Goal: Information Seeking & Learning: Learn about a topic

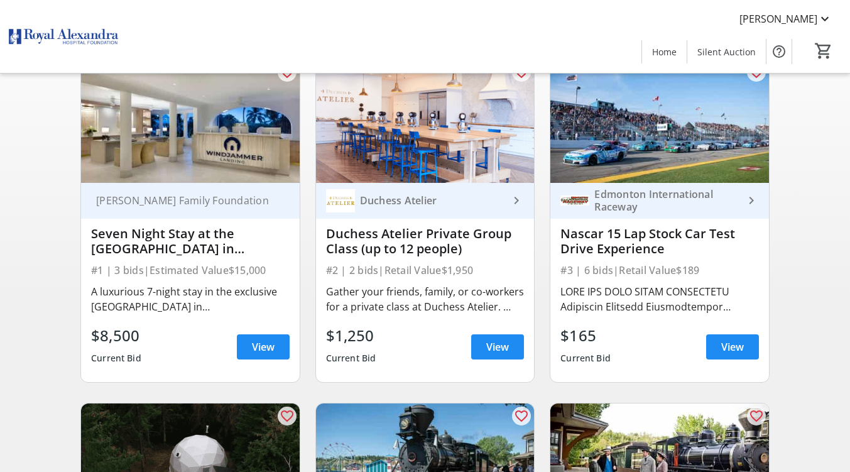
scroll to position [126, 0]
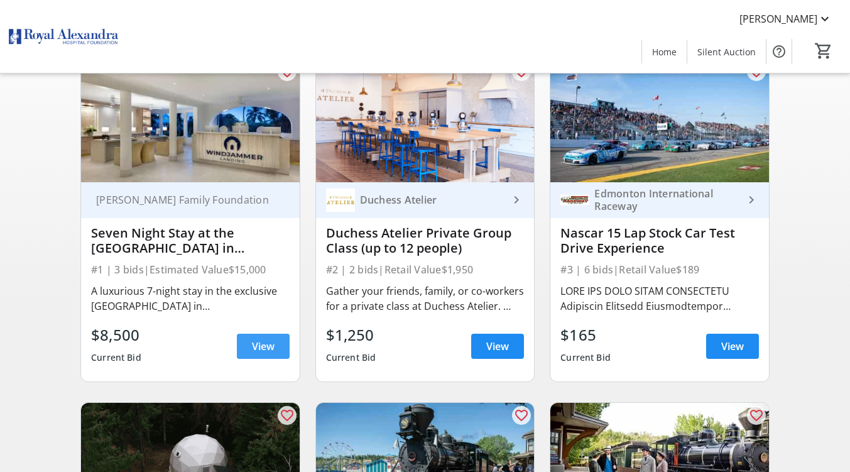
click at [271, 361] on span at bounding box center [263, 346] width 53 height 30
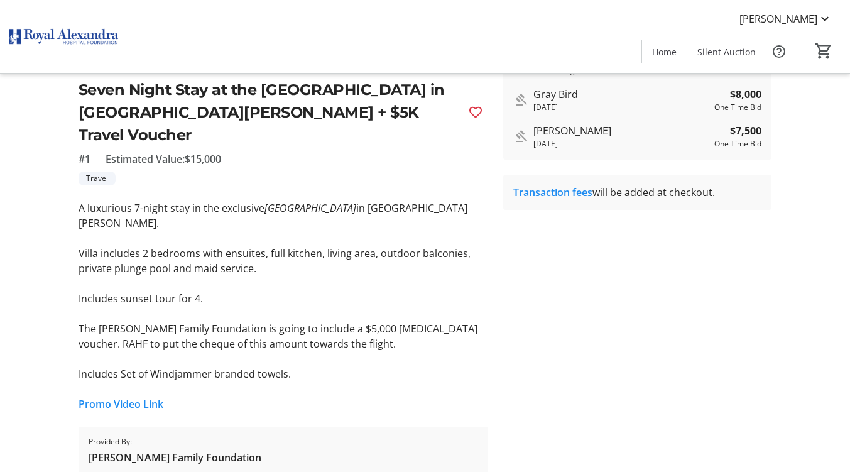
scroll to position [298, 0]
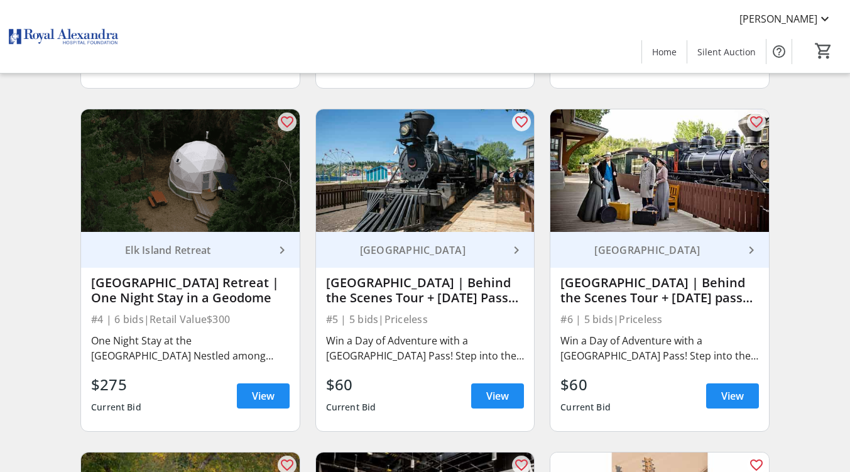
scroll to position [440, 0]
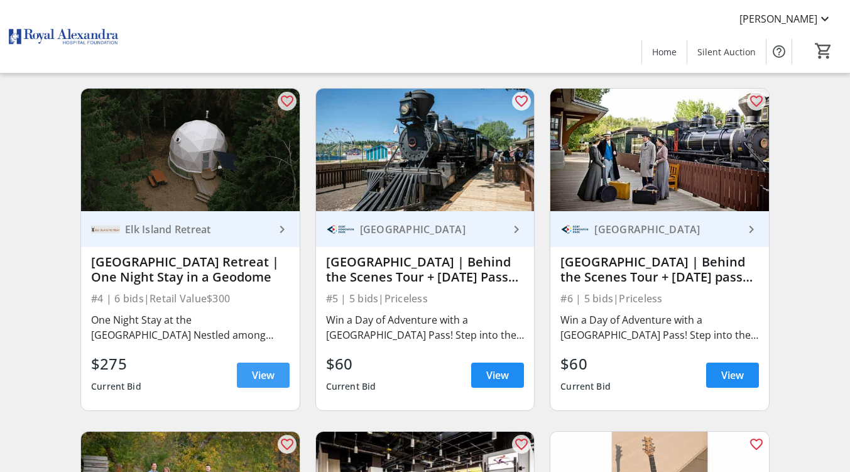
click at [272, 383] on span "View" at bounding box center [263, 374] width 23 height 15
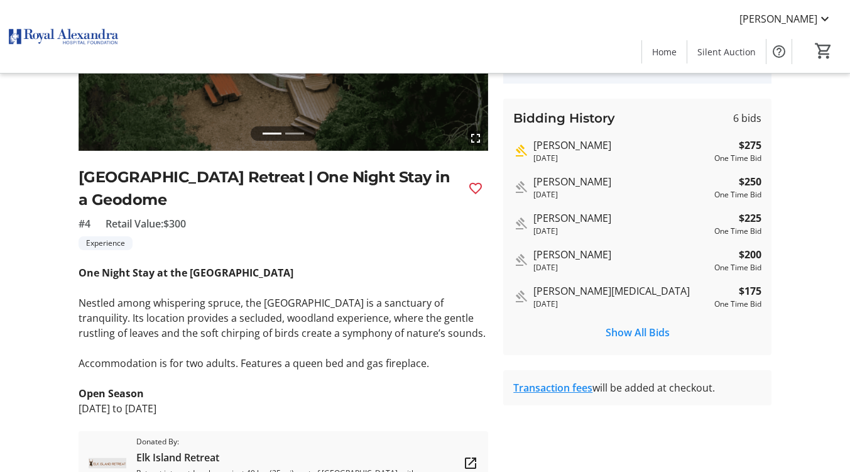
scroll to position [184, 0]
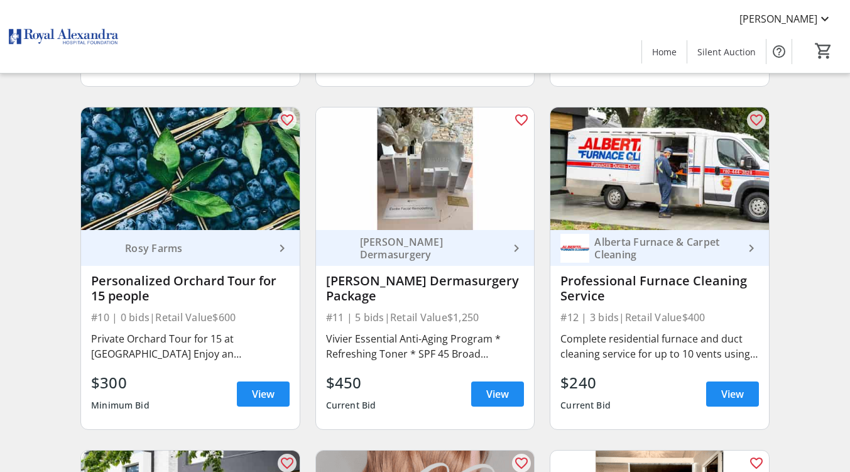
scroll to position [1131, 0]
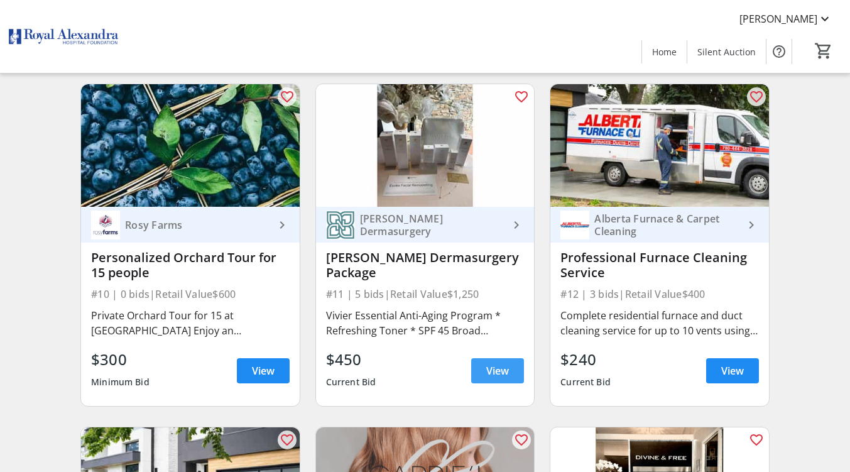
click at [520, 386] on span at bounding box center [497, 371] width 53 height 30
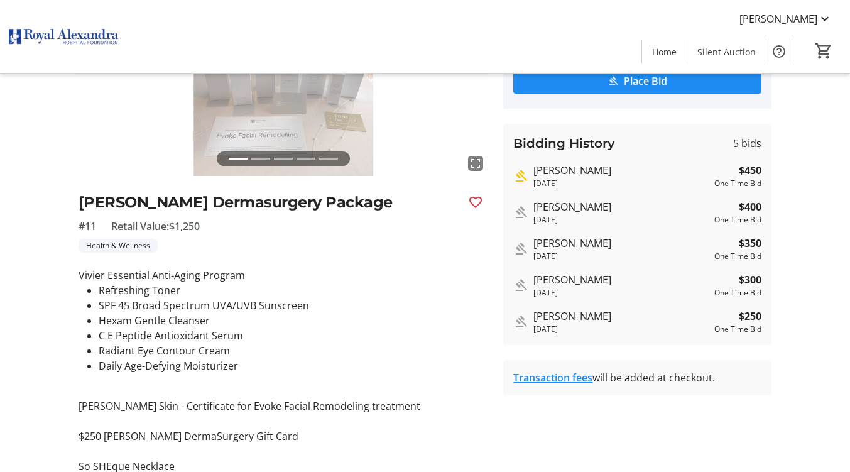
scroll to position [188, 0]
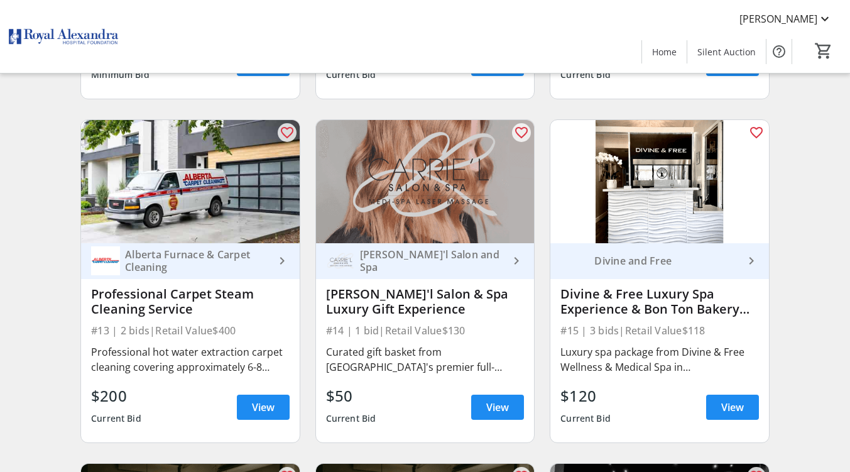
scroll to position [1508, 0]
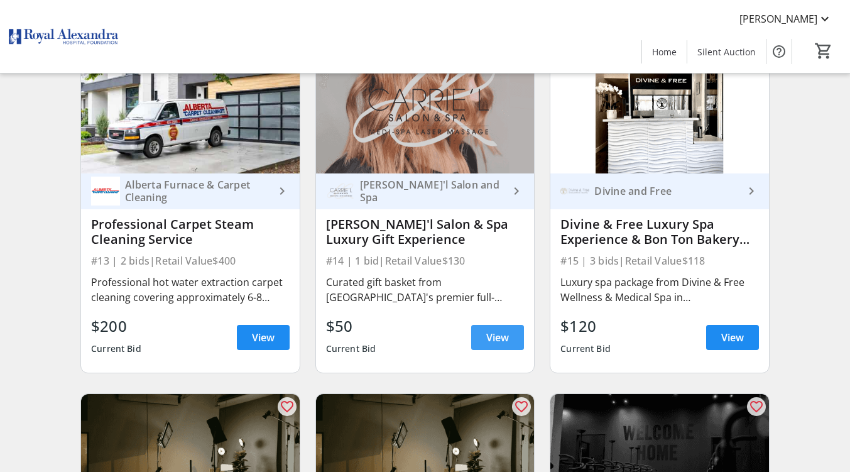
click at [496, 339] on span "View" at bounding box center [497, 337] width 23 height 15
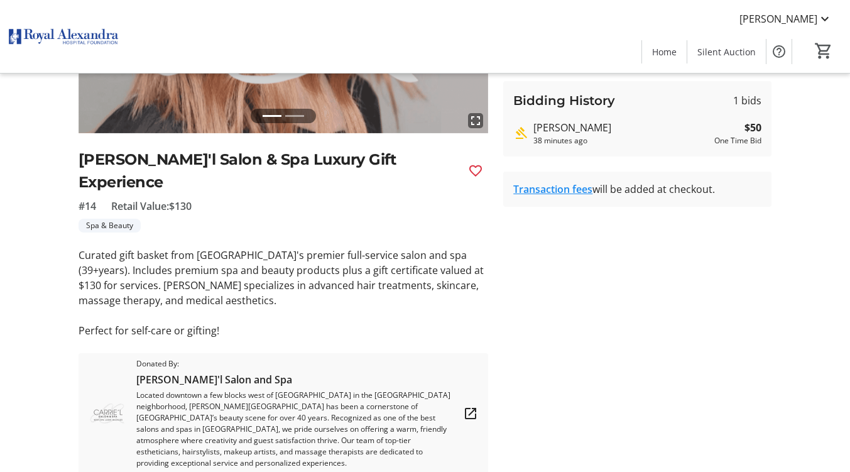
scroll to position [232, 0]
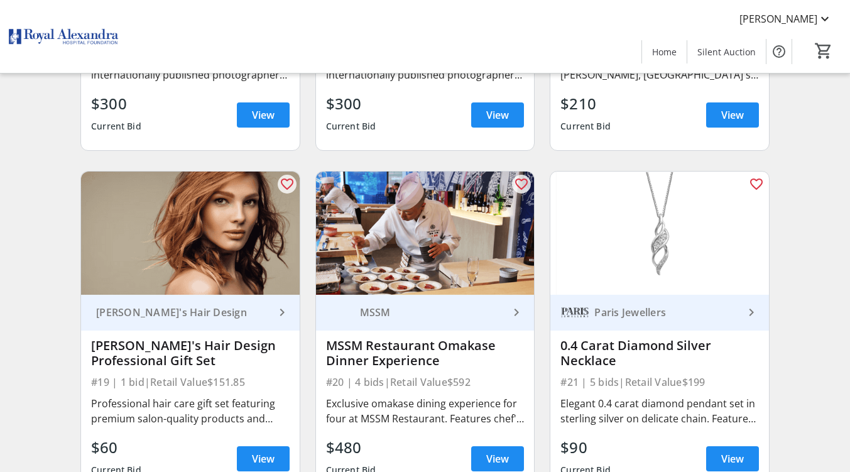
scroll to position [2136, 0]
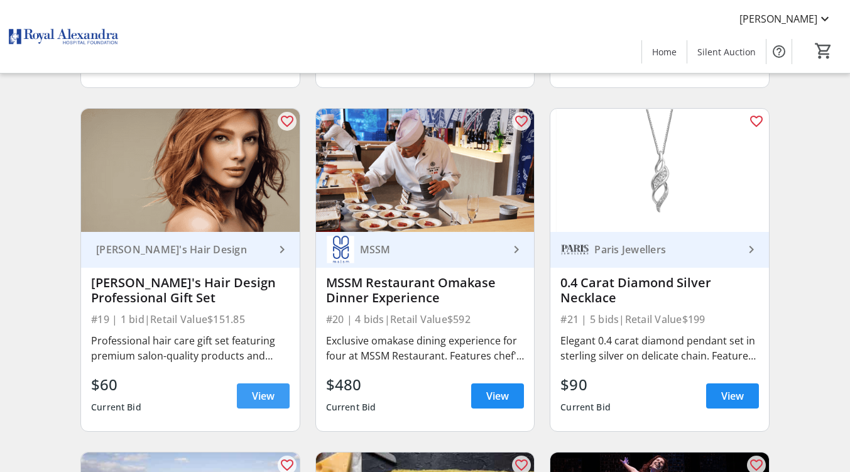
click at [275, 403] on span at bounding box center [263, 396] width 53 height 30
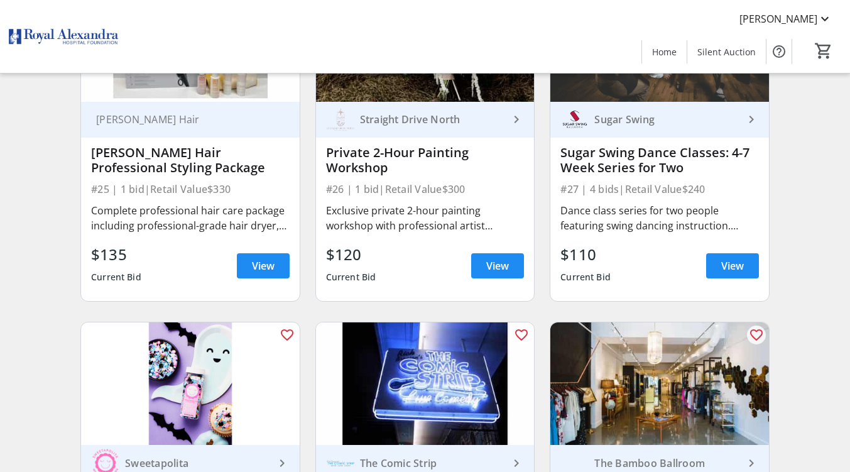
scroll to position [2890, 0]
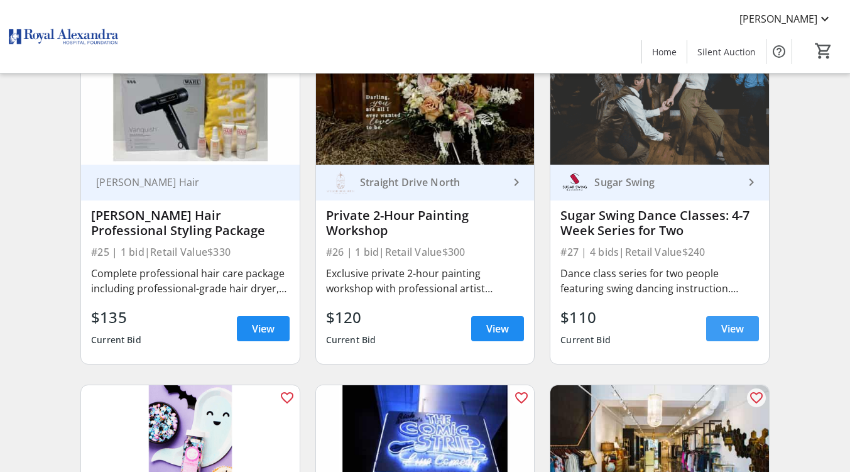
click at [725, 333] on span "View" at bounding box center [732, 328] width 23 height 15
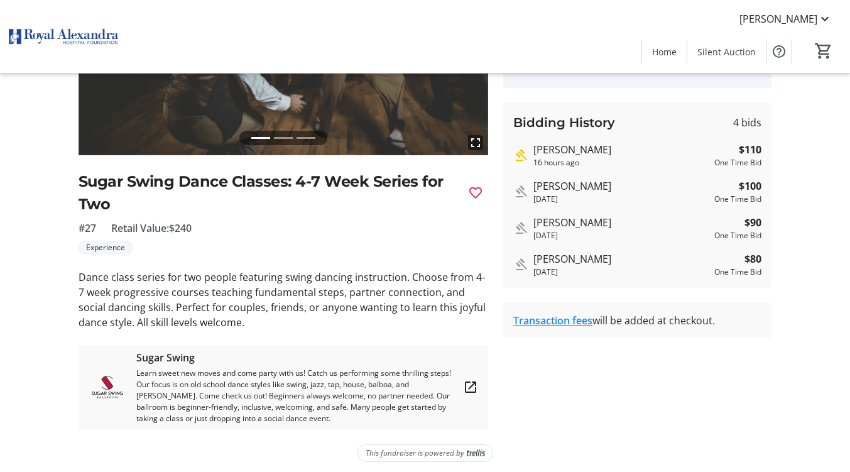
scroll to position [199, 0]
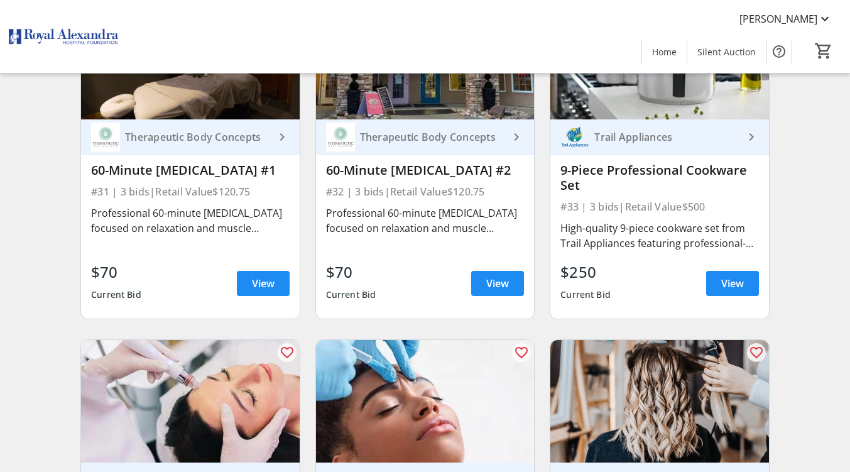
scroll to position [3643, 0]
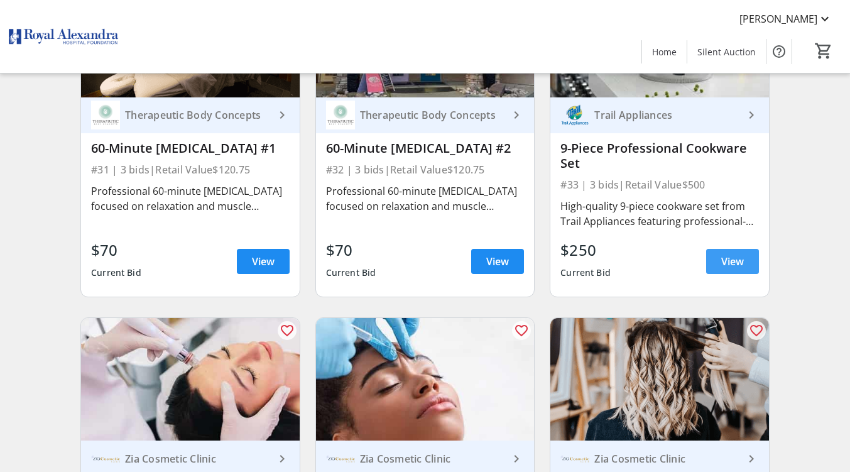
click at [739, 269] on span "View" at bounding box center [732, 261] width 23 height 15
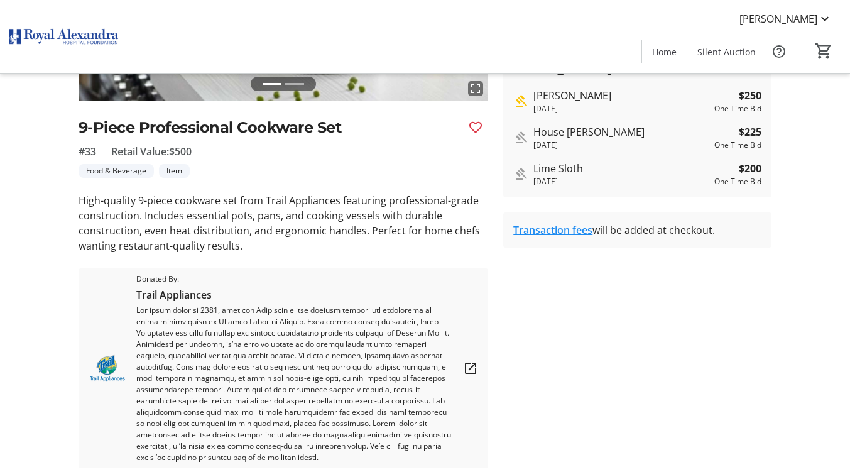
scroll to position [251, 0]
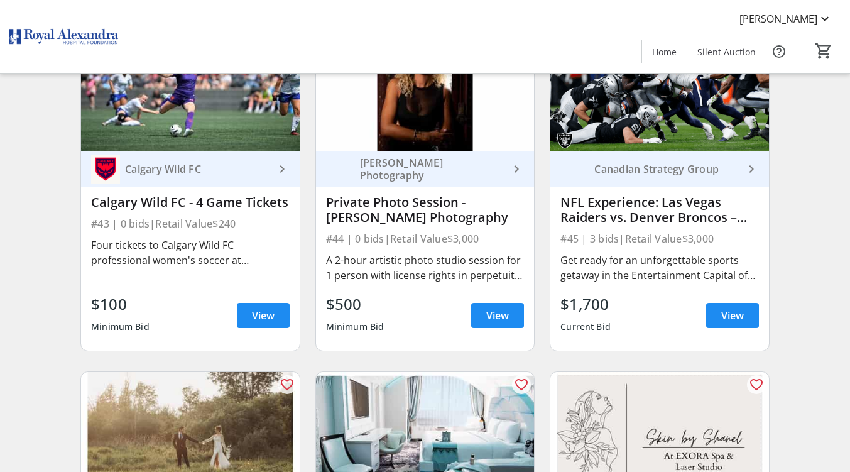
scroll to position [5025, 0]
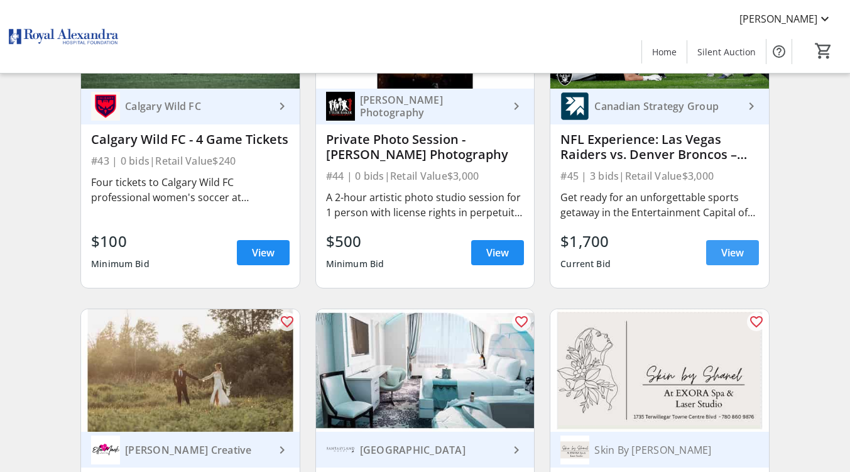
click at [722, 255] on span "View" at bounding box center [732, 252] width 23 height 15
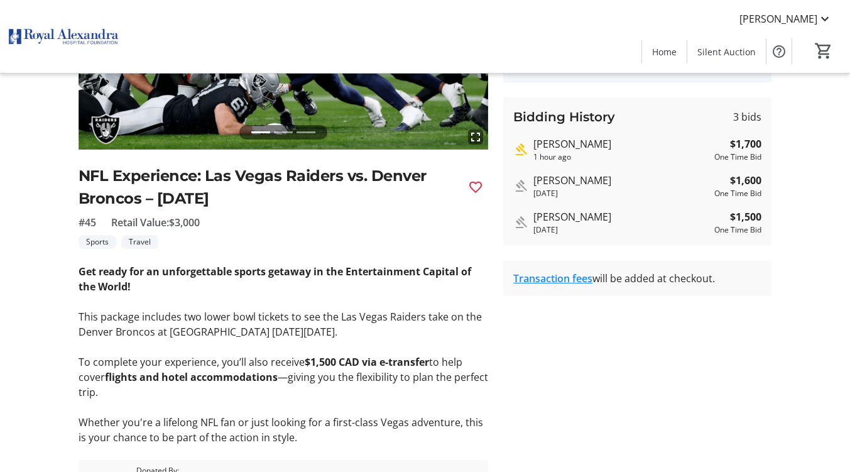
scroll to position [188, 0]
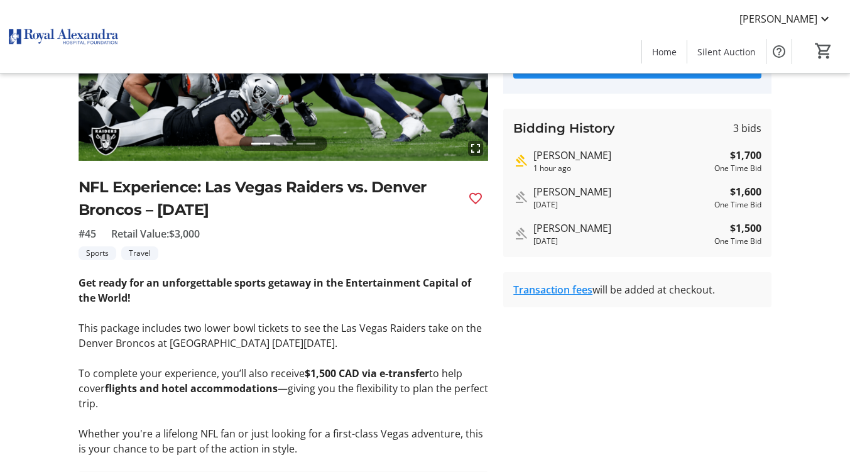
drag, startPoint x: 0, startPoint y: 0, endPoint x: 34, endPoint y: 200, distance: 202.6
click at [34, 205] on div "fullscreen fullscreen fullscreen Previous Next NFL Experience: Las Vegas Raider…" at bounding box center [425, 244] width 850 height 628
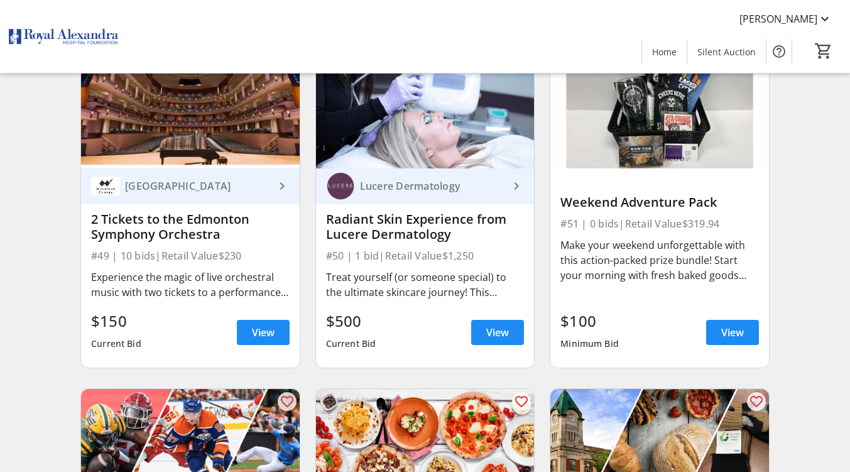
scroll to position [5654, 0]
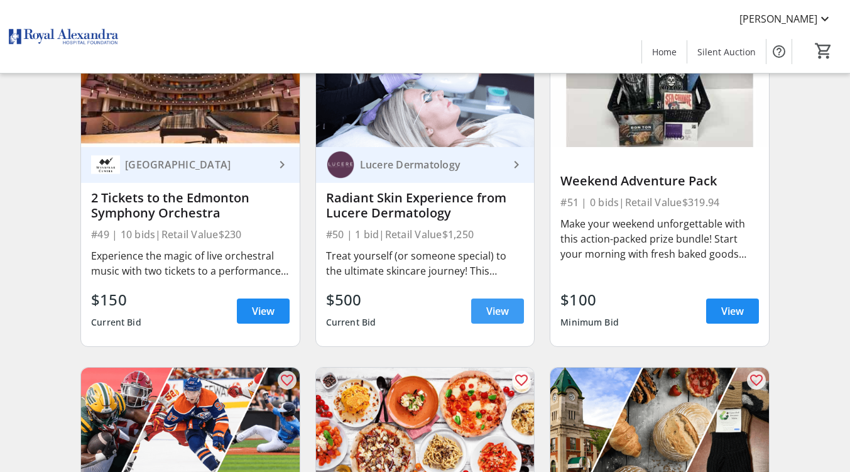
click at [482, 312] on span at bounding box center [497, 311] width 53 height 30
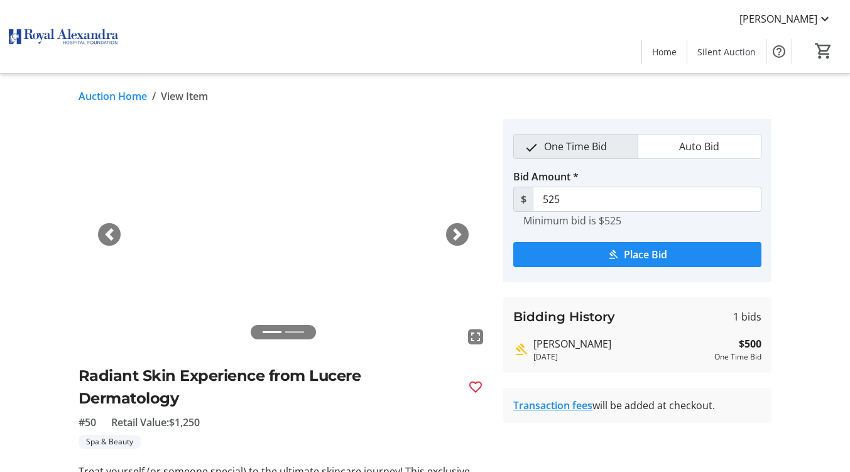
click at [459, 235] on span "button" at bounding box center [457, 234] width 13 height 13
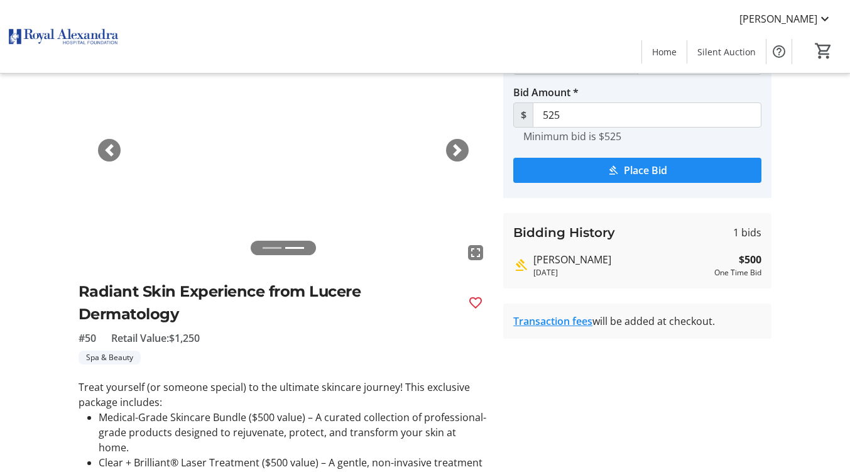
scroll to position [126, 0]
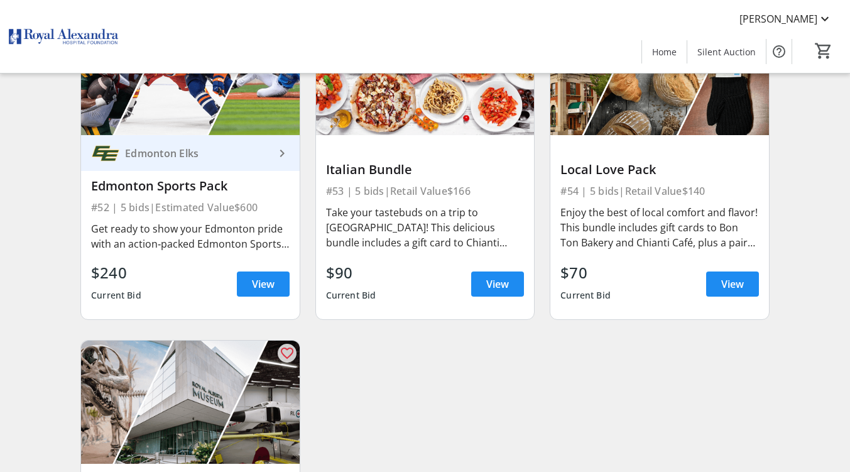
scroll to position [6030, 0]
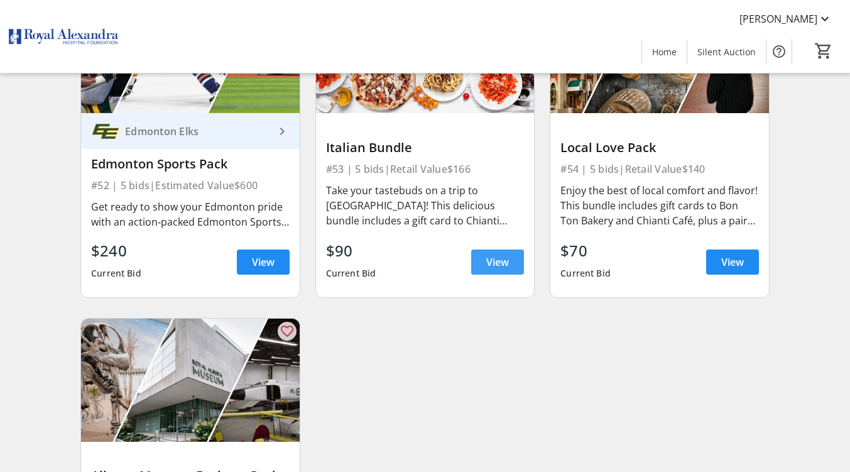
click at [518, 266] on span at bounding box center [497, 262] width 53 height 30
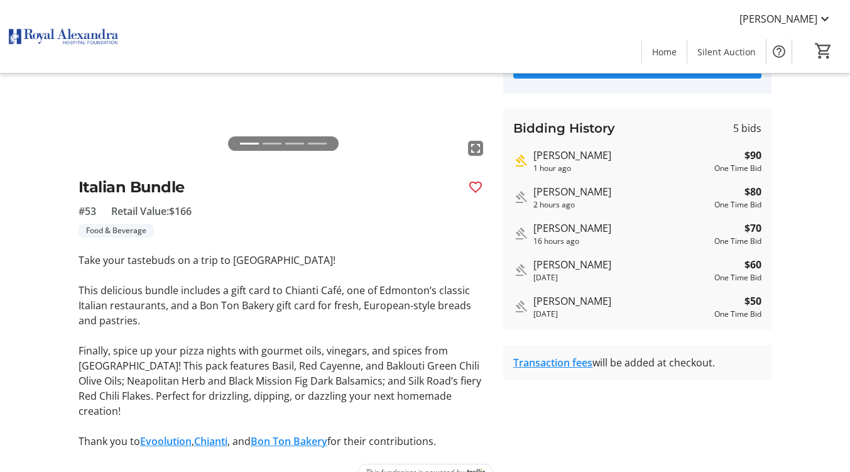
scroll to position [198, 0]
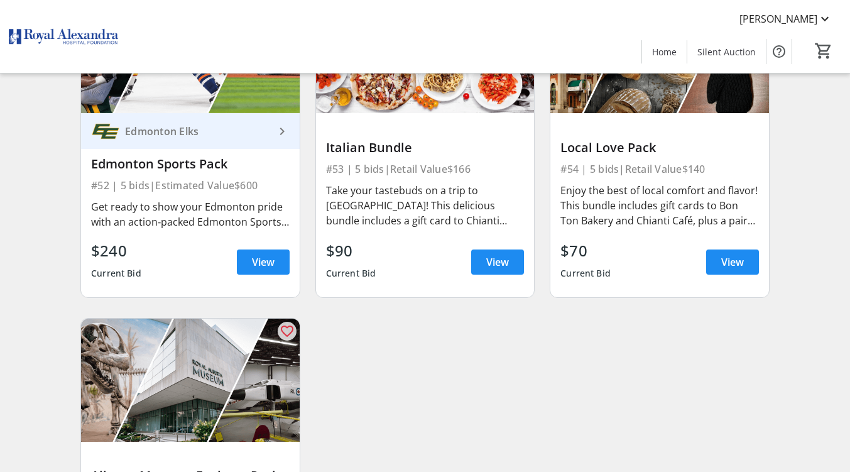
scroll to position [6230, 0]
